Goal: Task Accomplishment & Management: Complete application form

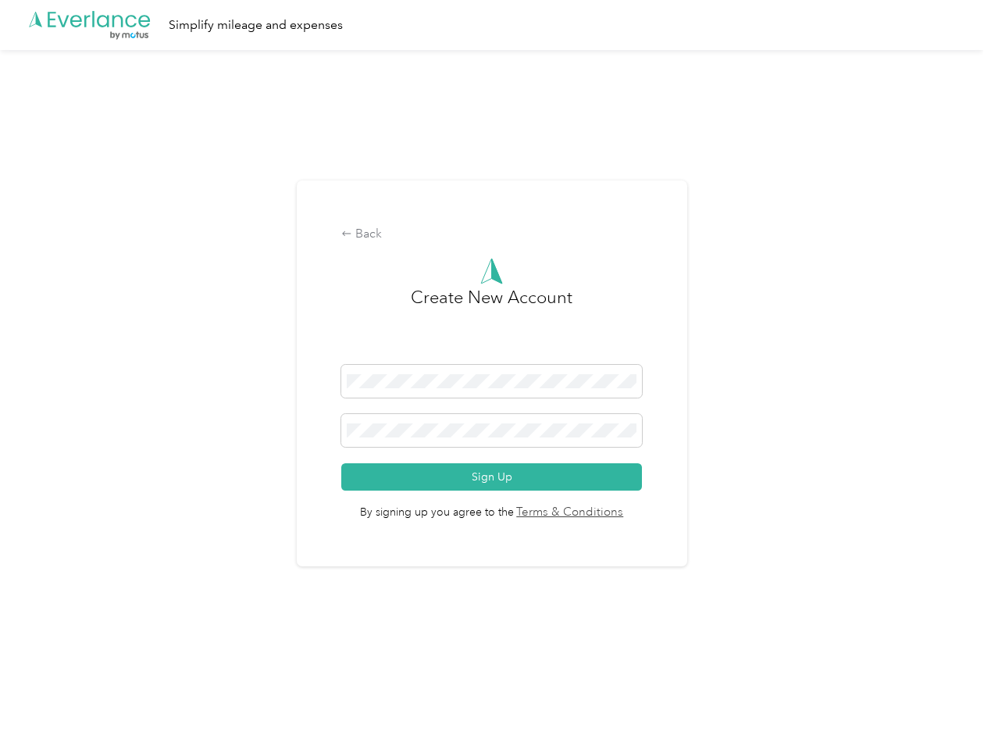
click at [495, 355] on h3 "Create New Account" at bounding box center [492, 324] width 162 height 80
click at [495, 25] on div ".cls-1 { fill: #00adee; } .cls-2 { fill: #fff; } .cls-3 { fill: #707372; } .cls…" at bounding box center [491, 25] width 983 height 50
click at [495, 234] on div "Back" at bounding box center [491, 234] width 301 height 19
click at [495, 476] on button "Sign Up" at bounding box center [491, 476] width 301 height 27
